Goal: Task Accomplishment & Management: Manage account settings

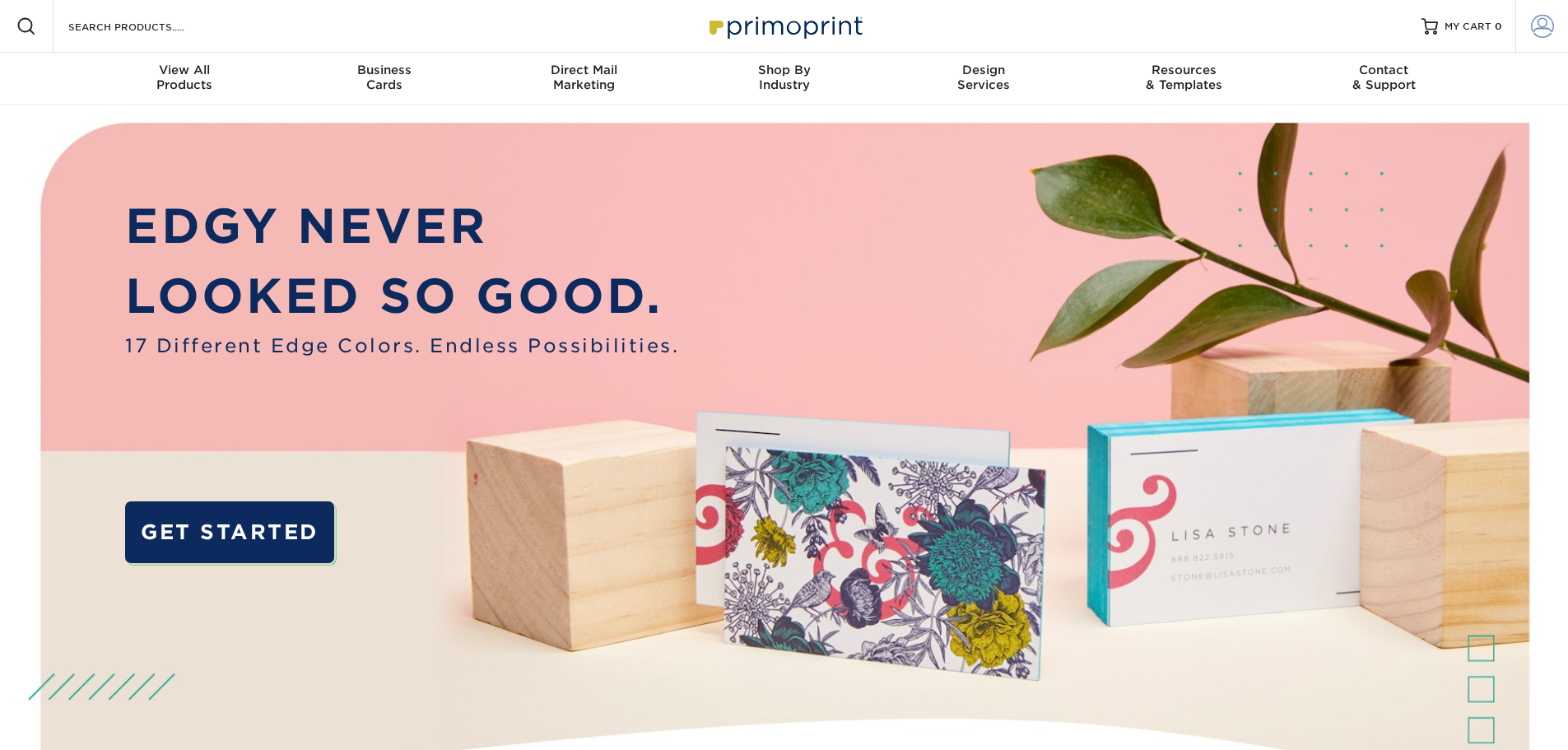
click at [1528, 28] on link "Account" at bounding box center [1542, 26] width 53 height 52
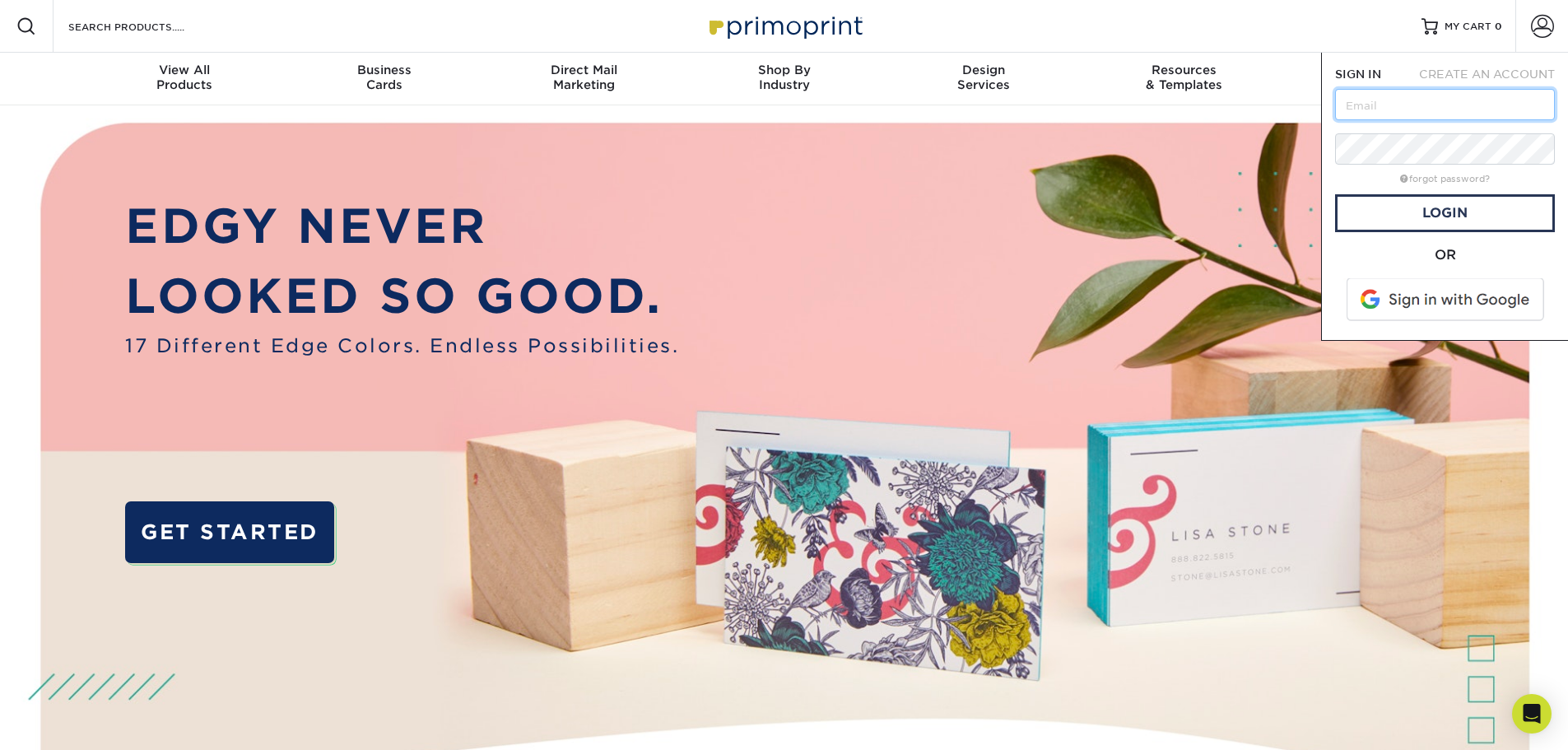
click at [1427, 102] on input "text" at bounding box center [1445, 104] width 219 height 31
click at [1440, 310] on span at bounding box center [1447, 300] width 210 height 43
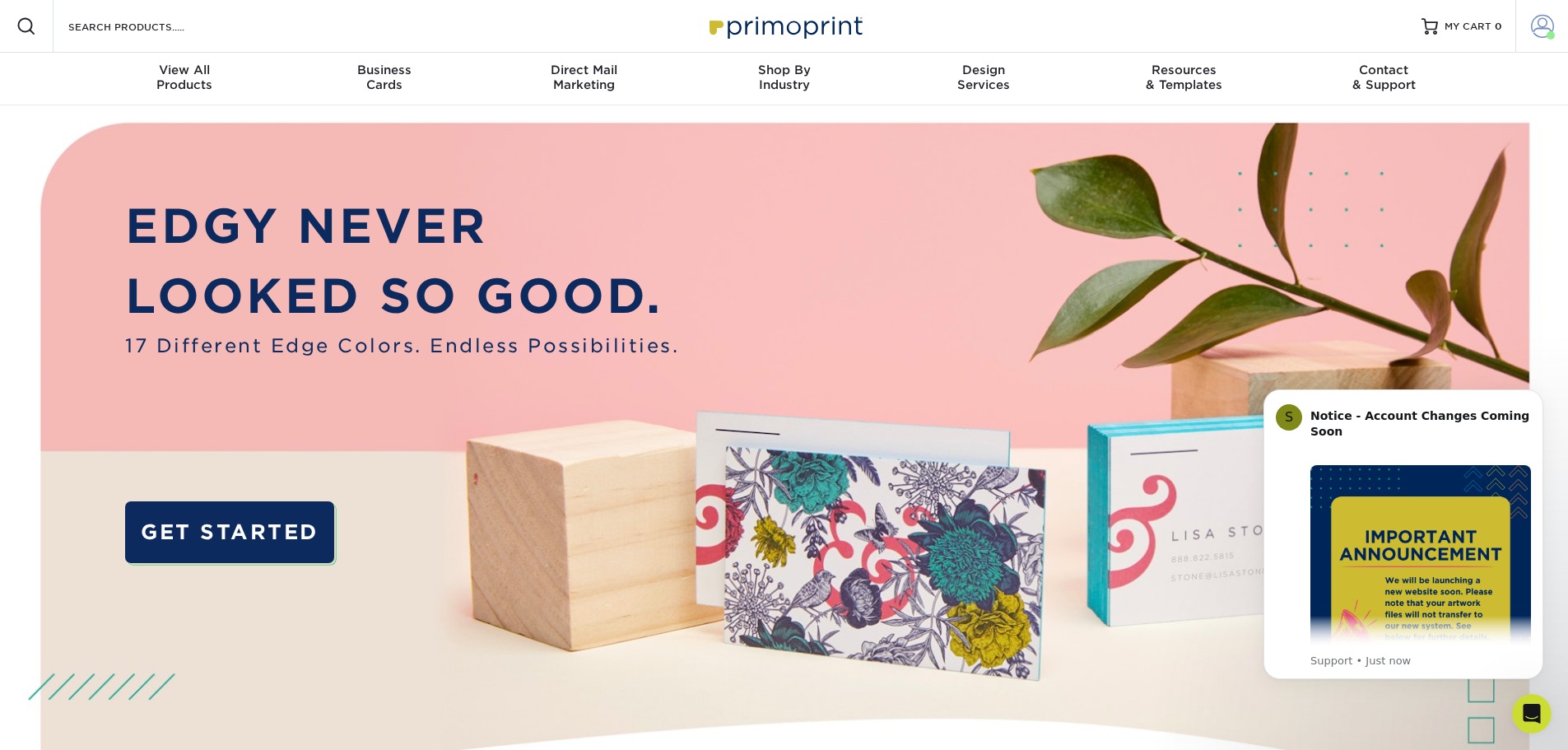
click at [1546, 26] on span at bounding box center [1543, 26] width 23 height 23
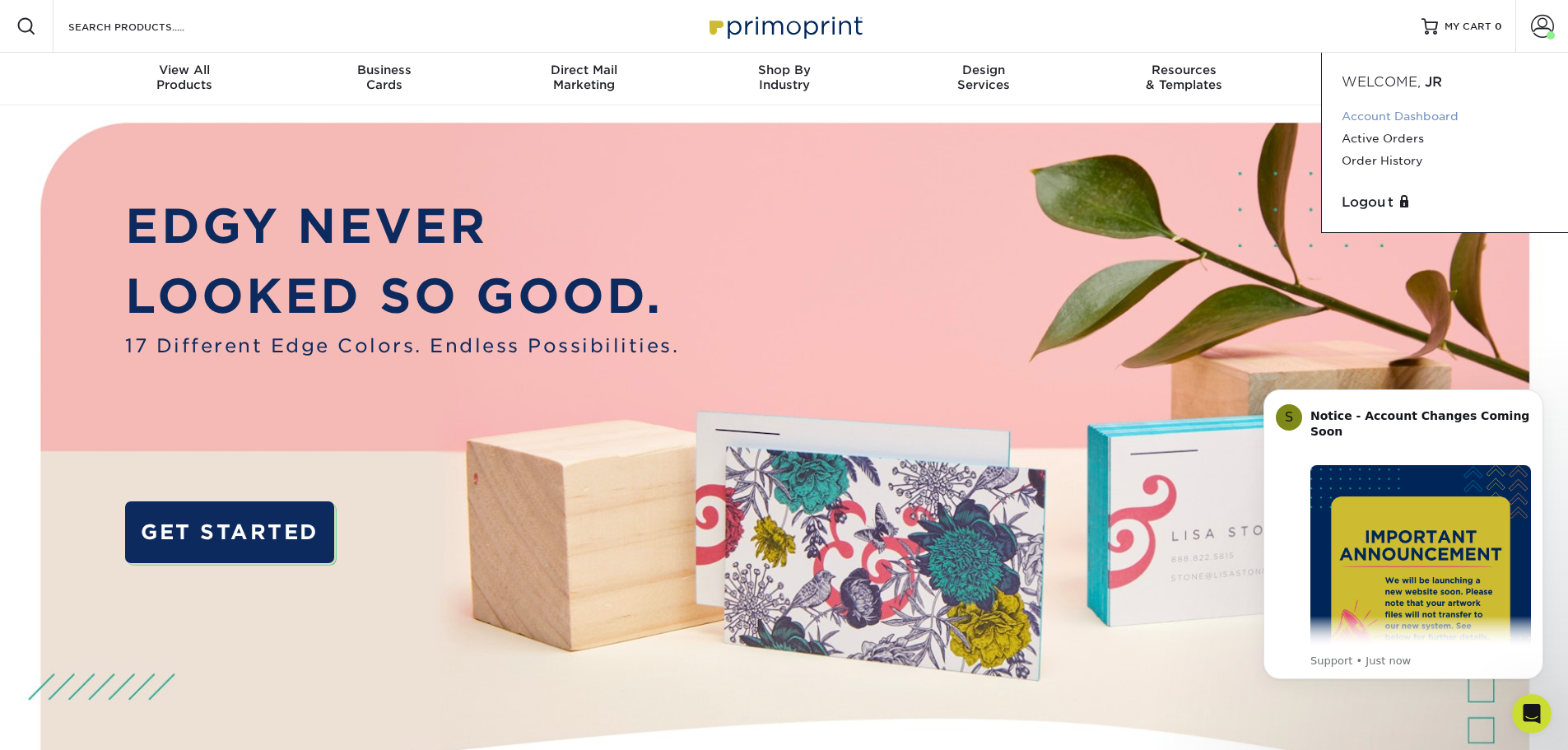
click at [1404, 118] on link "Account Dashboard" at bounding box center [1445, 116] width 206 height 22
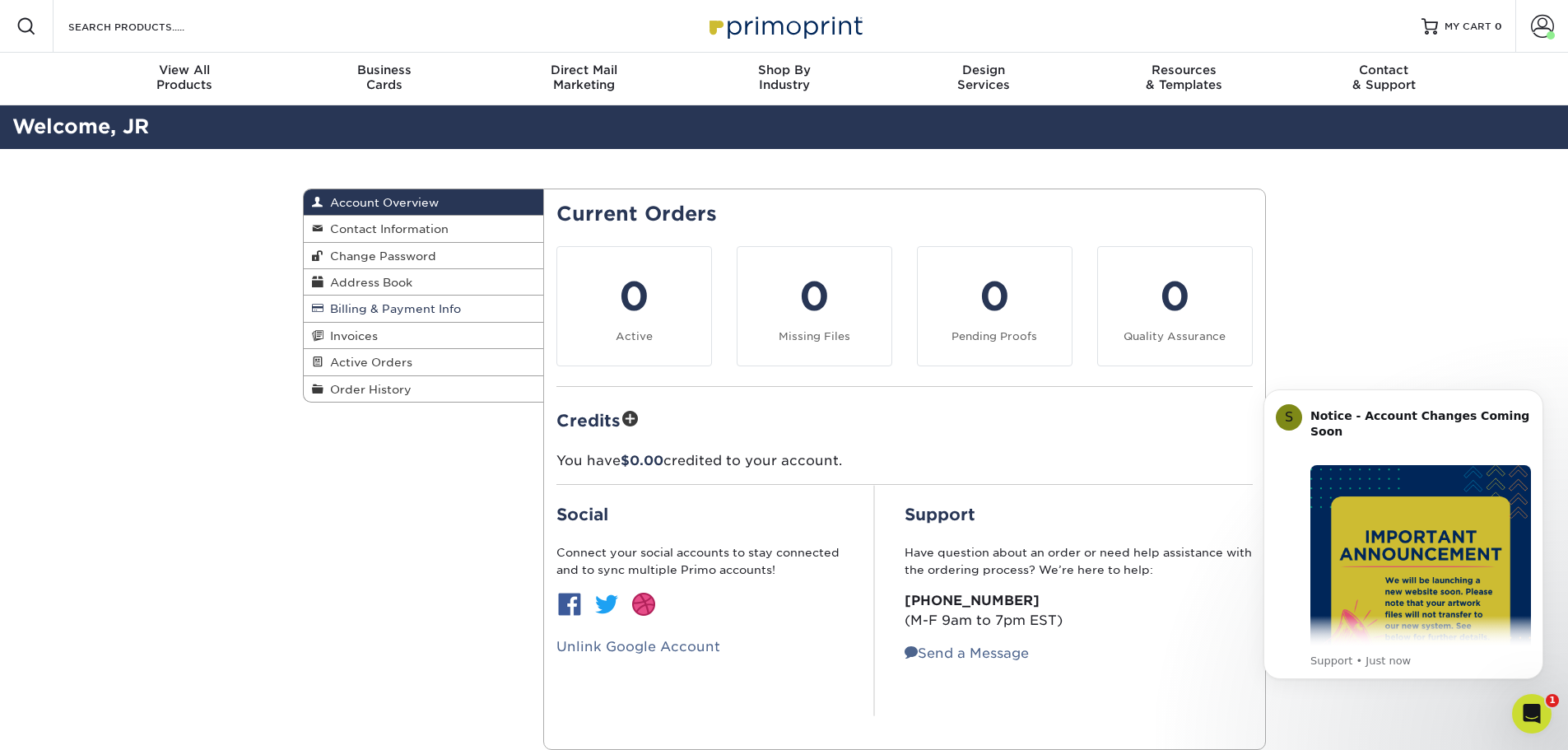
click at [371, 307] on span "Billing & Payment Info" at bounding box center [392, 308] width 138 height 13
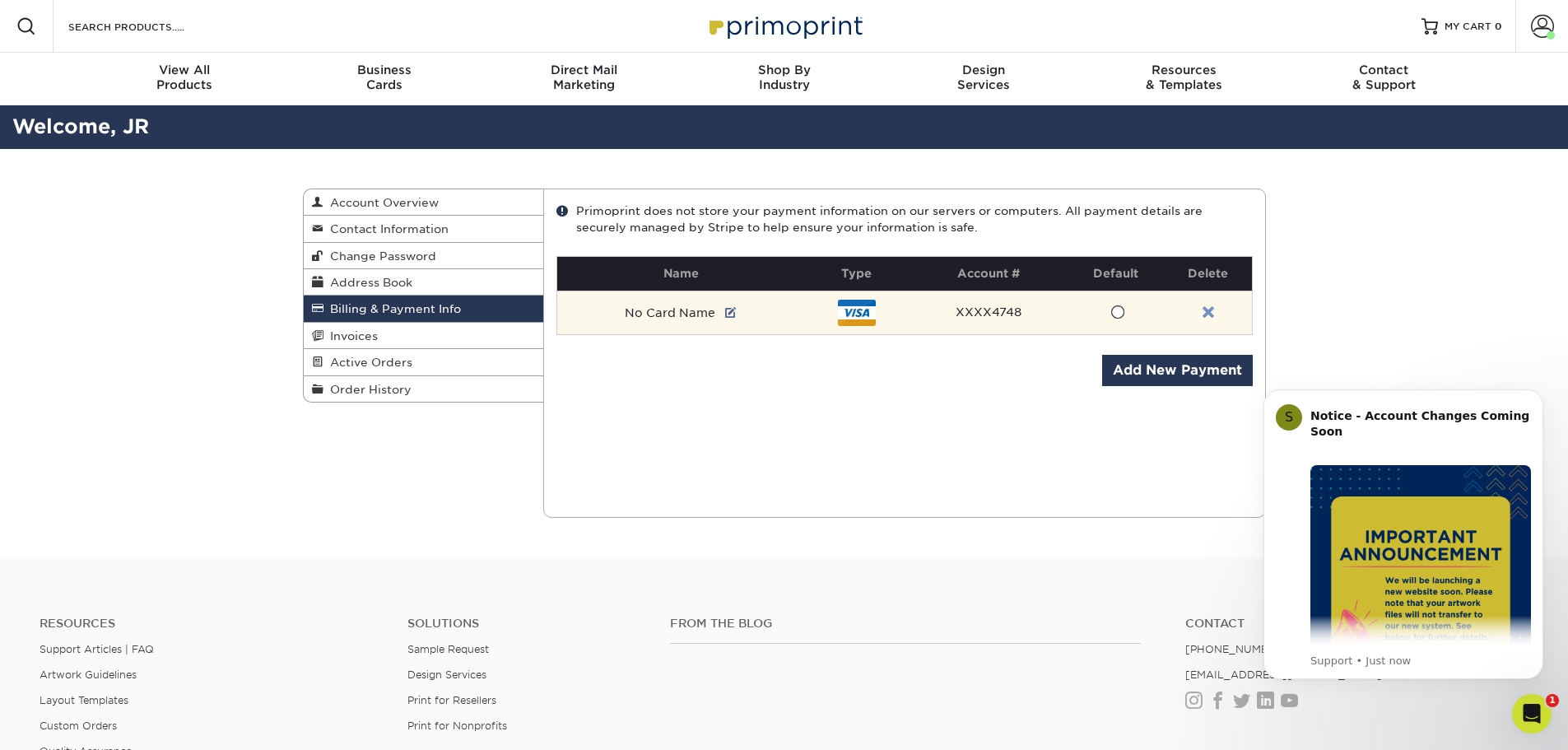
click at [1206, 313] on link at bounding box center [1208, 313] width 11 height 13
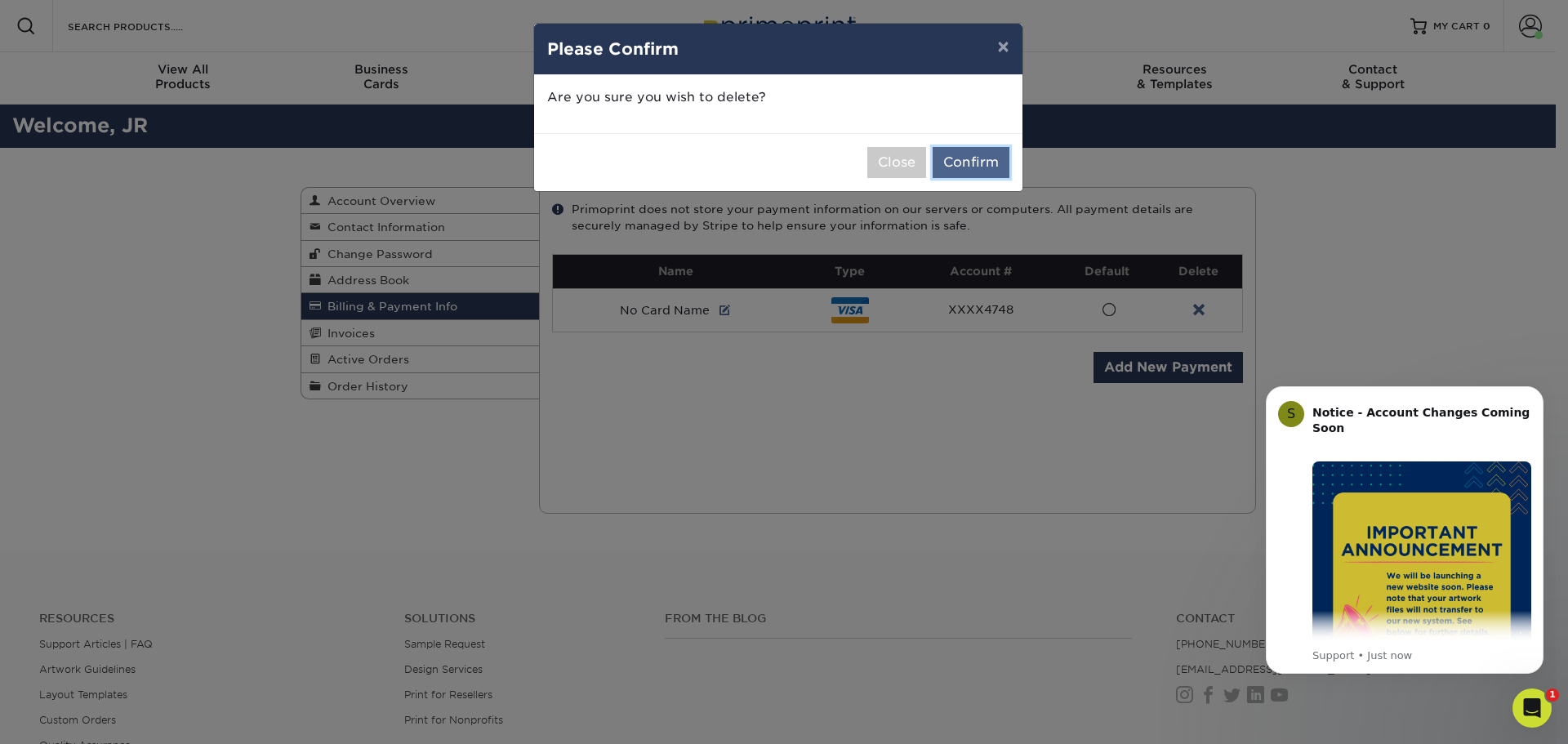
click at [961, 161] on button "Confirm" at bounding box center [971, 162] width 77 height 31
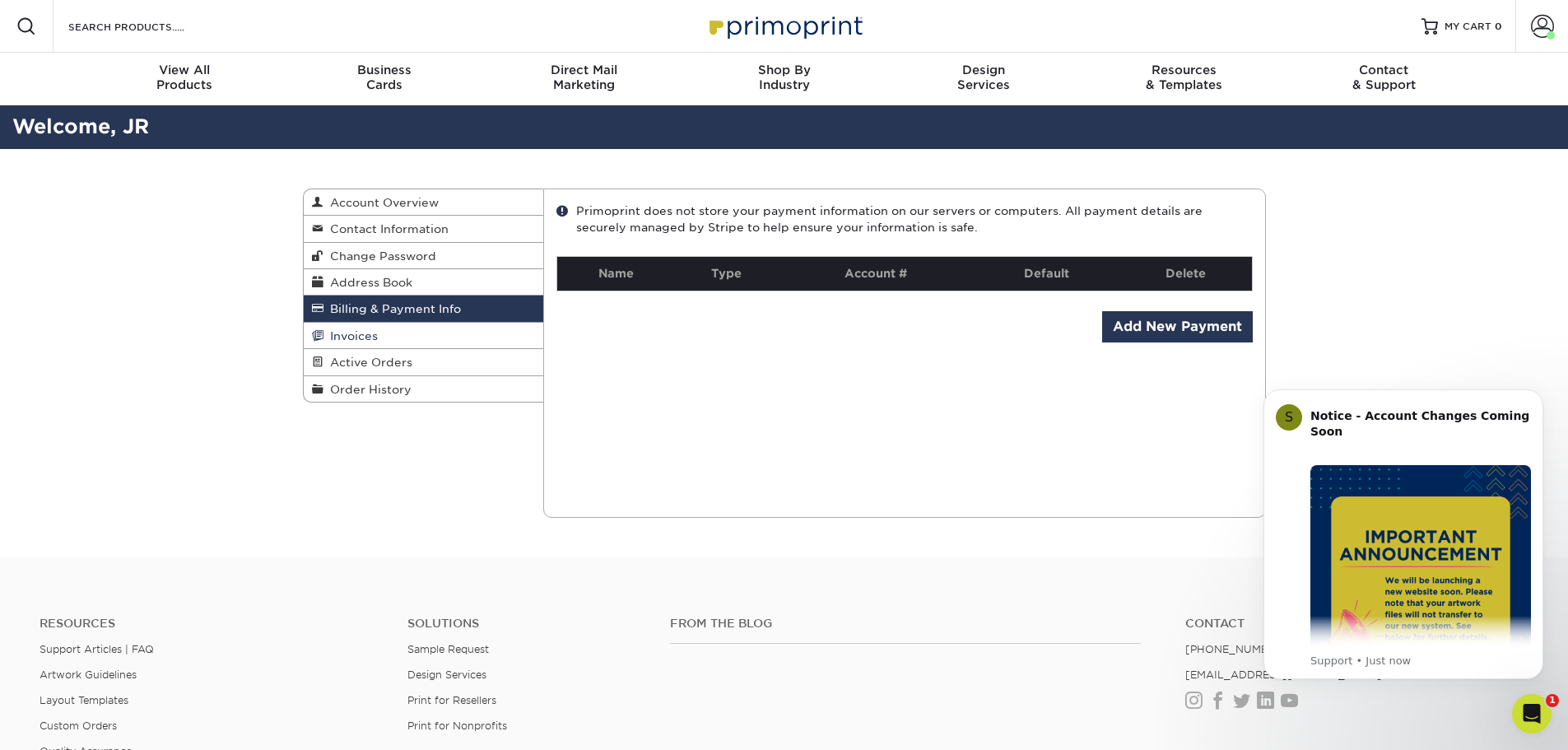
click at [362, 334] on span "Invoices" at bounding box center [351, 336] width 54 height 13
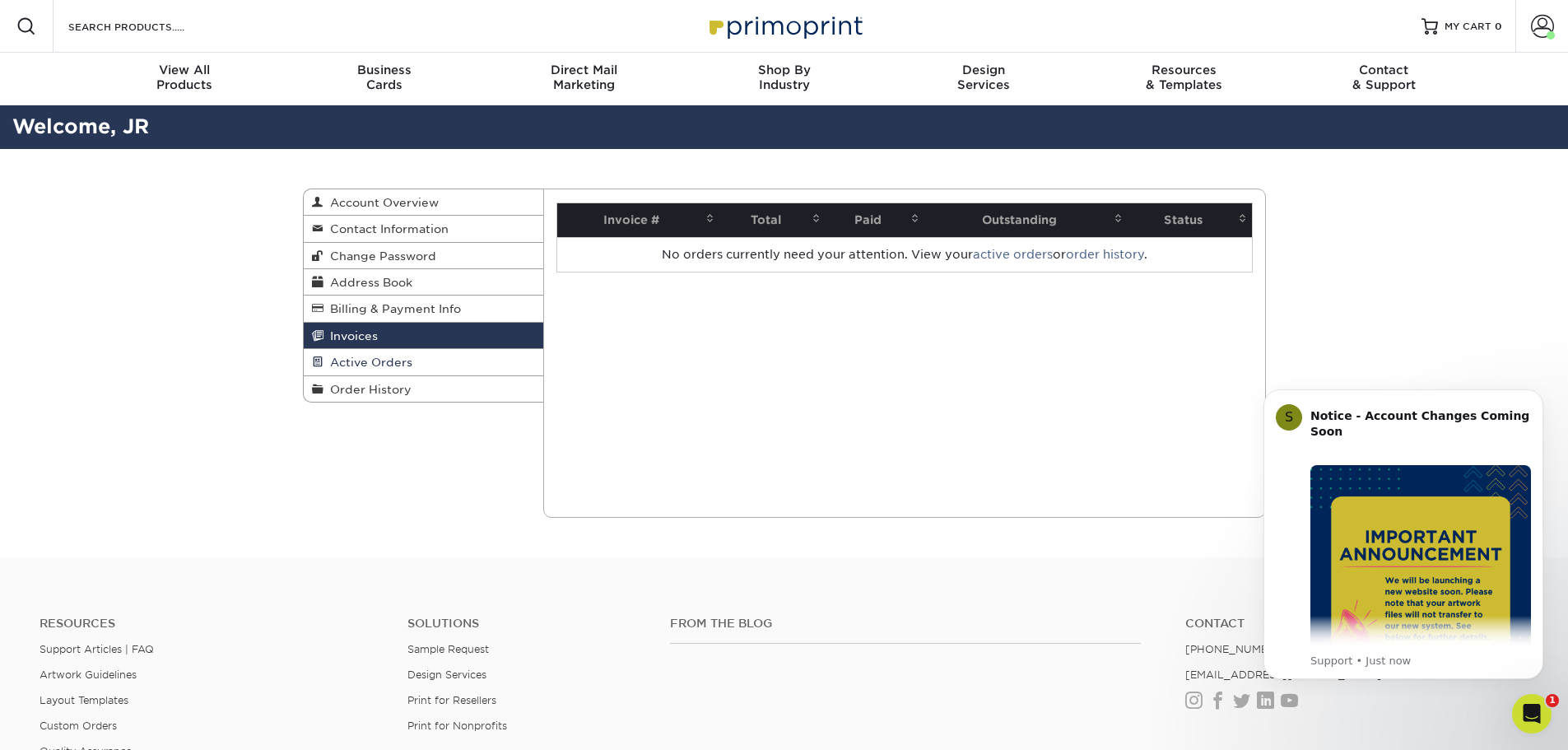
click at [356, 363] on span "Active Orders" at bounding box center [368, 362] width 89 height 13
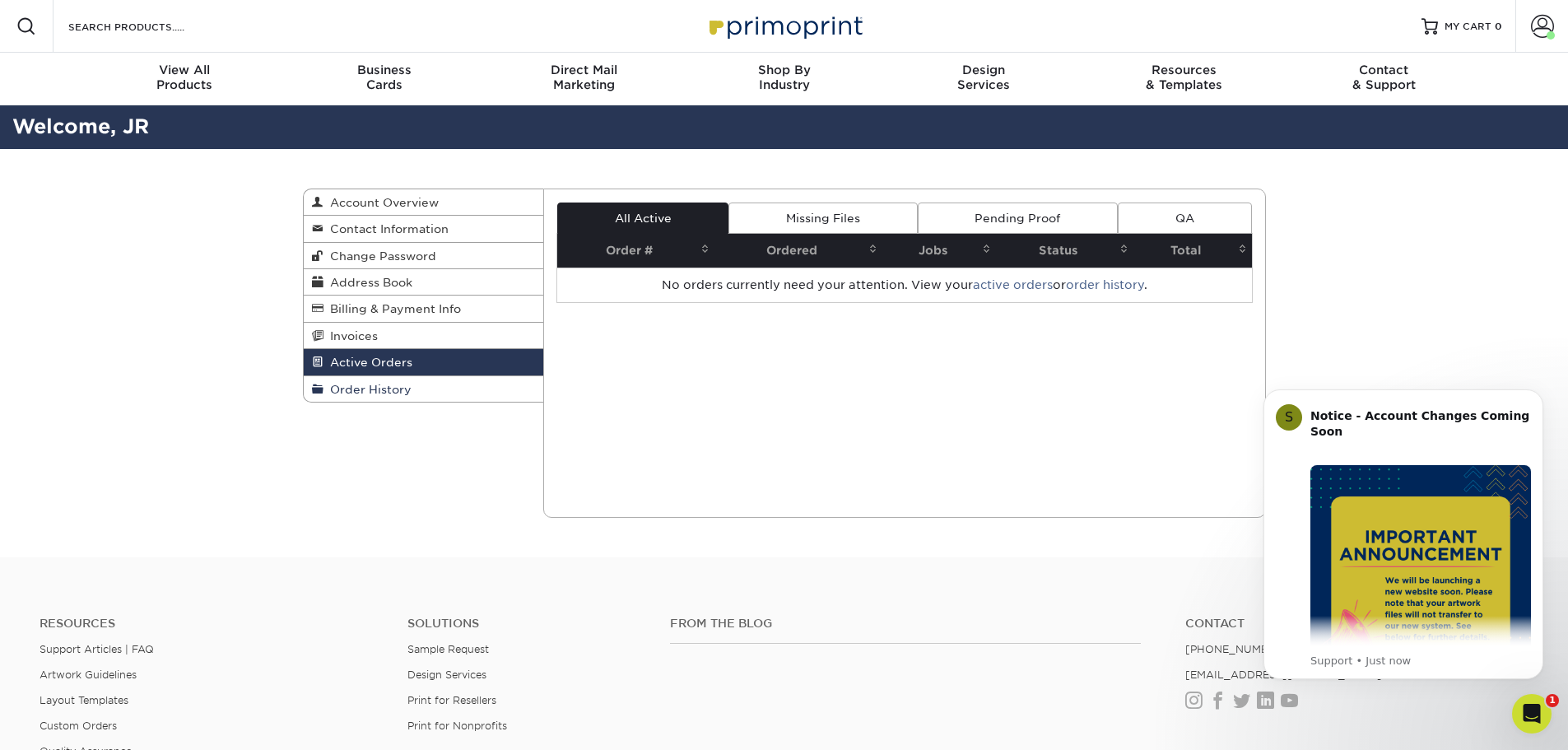
click at [360, 388] on span "Order History" at bounding box center [368, 389] width 88 height 13
